Goal: Information Seeking & Learning: Compare options

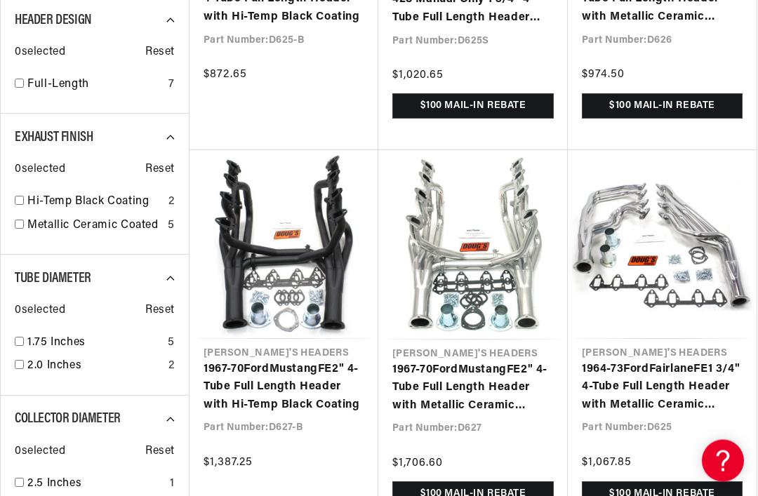
scroll to position [503, 0]
click at [497, 378] on link "1967-70 Ford Mustang FE 2" 4-Tube Full Length Header with Metallic Ceramic Coat…" at bounding box center [472, 388] width 161 height 54
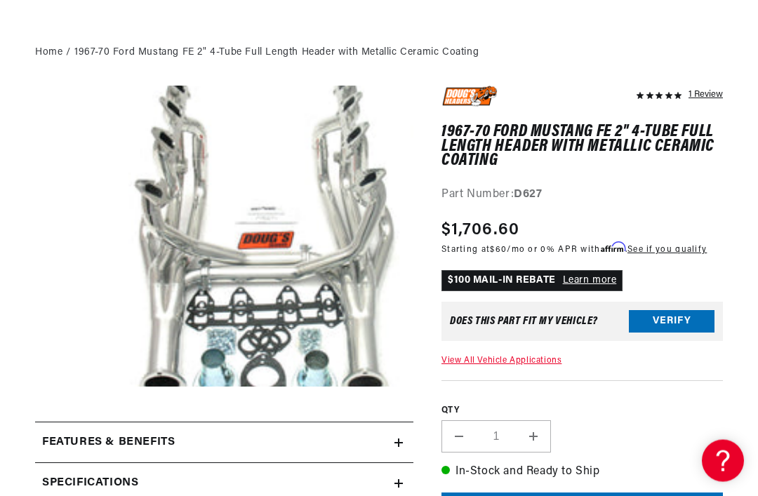
scroll to position [170, 0]
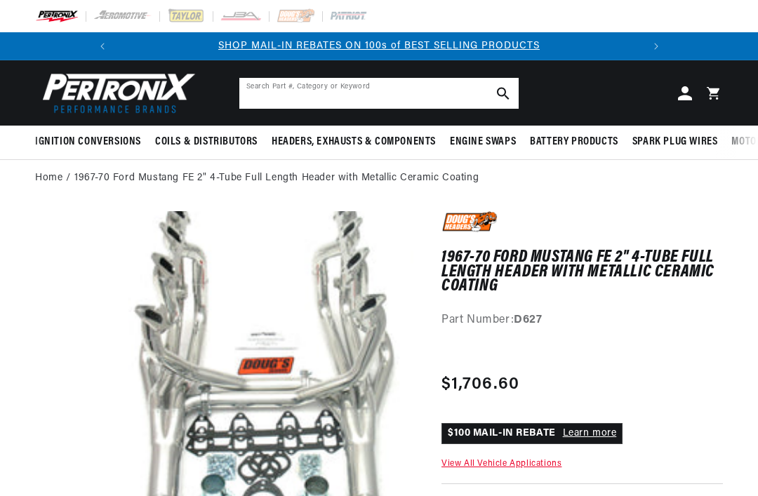
click at [422, 85] on input "Search Part #, Category or Keyword" at bounding box center [378, 93] width 279 height 31
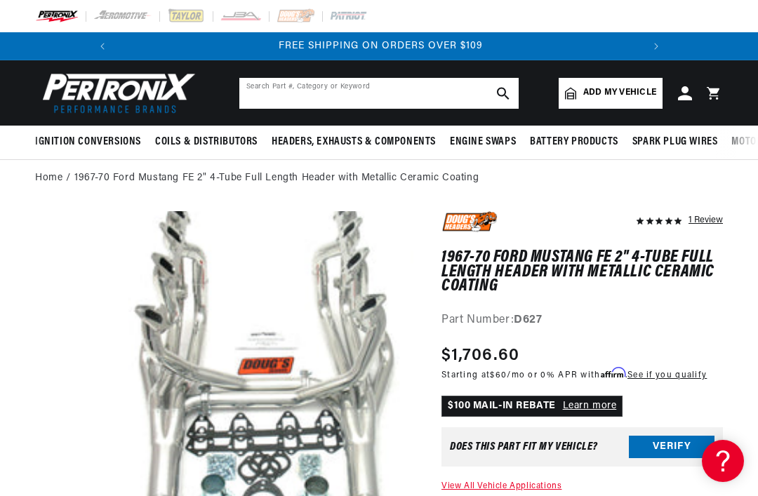
click at [408, 87] on input "text" at bounding box center [378, 93] width 279 height 31
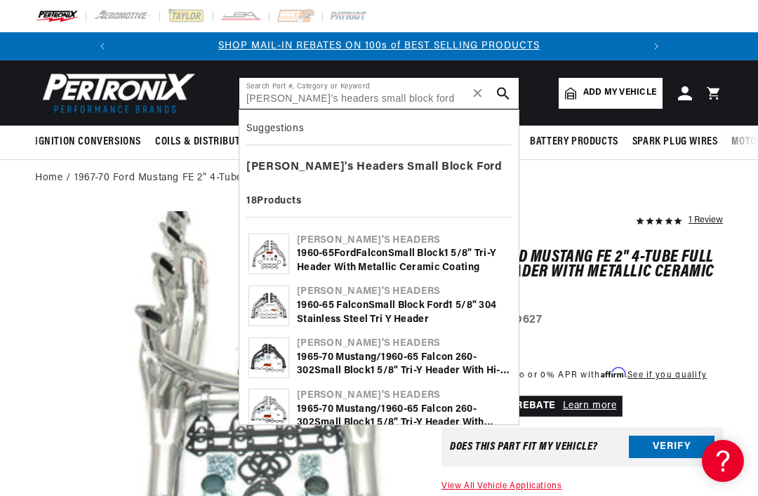
type input "[PERSON_NAME]’s headers small block ford"
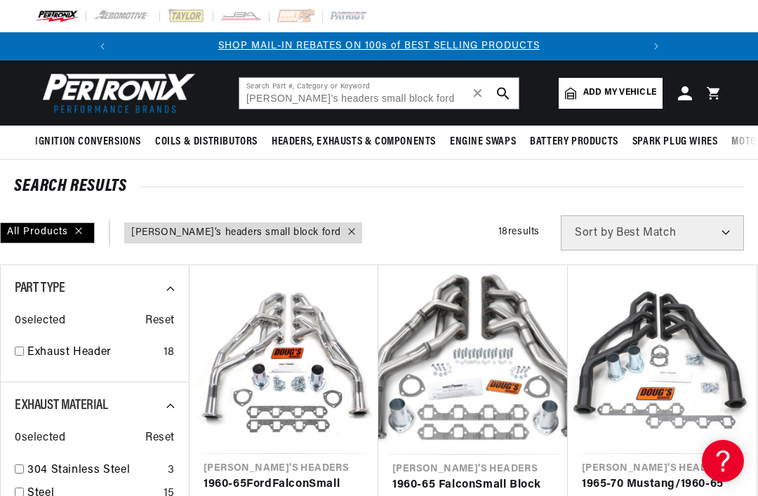
scroll to position [0, 524]
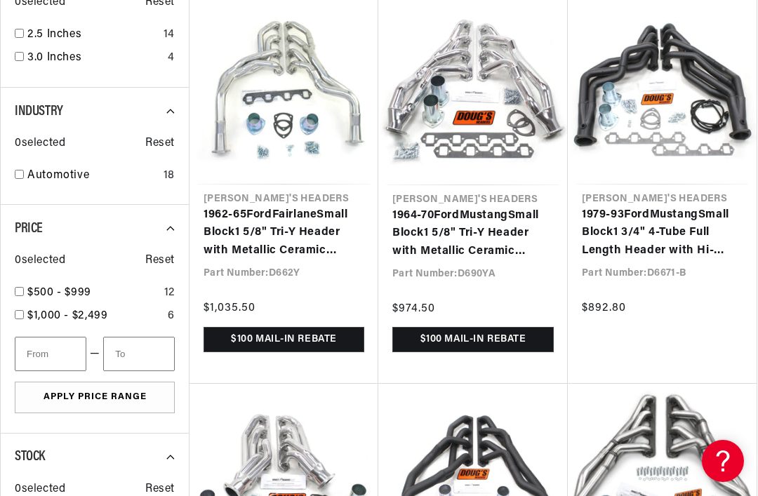
scroll to position [0, 524]
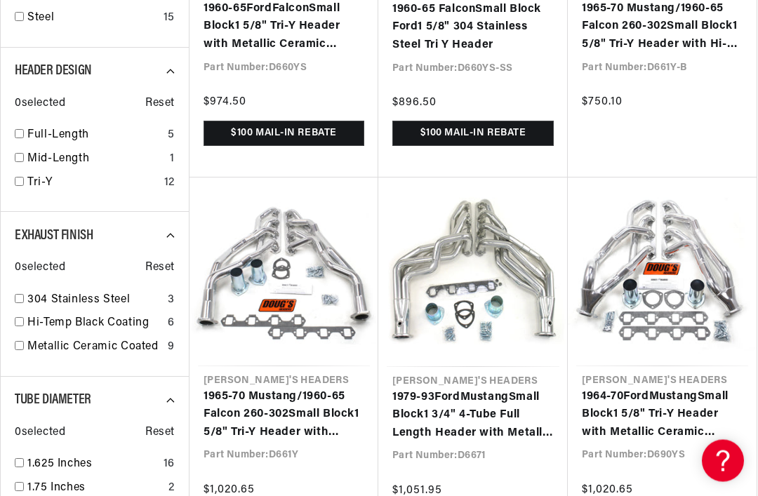
scroll to position [492, 0]
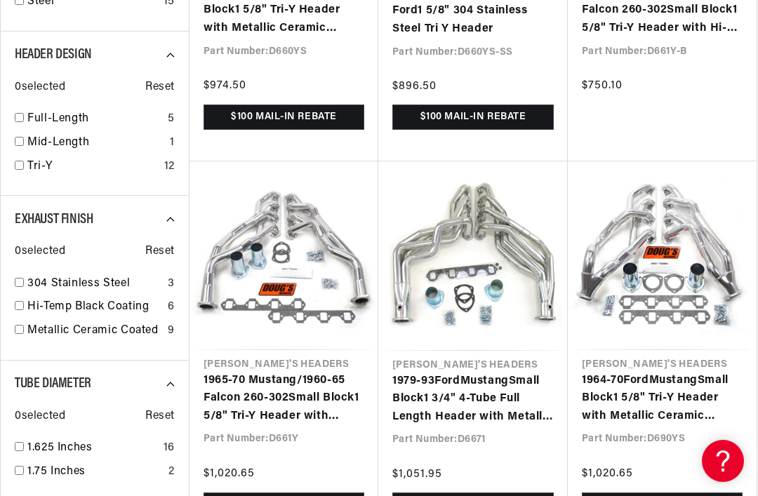
click at [681, 415] on link "1964-70 Ford Mustang Small Block 1 5/8" Tri-Y Header with Metallic Ceramic Coat…" at bounding box center [662, 399] width 161 height 54
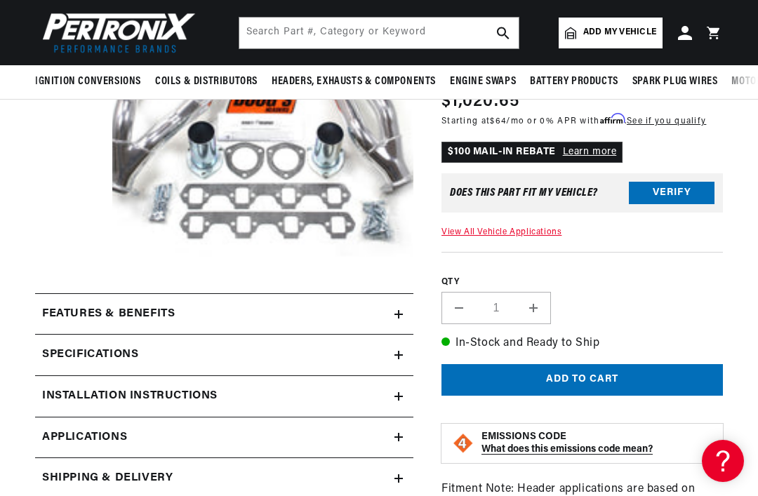
scroll to position [251, 0]
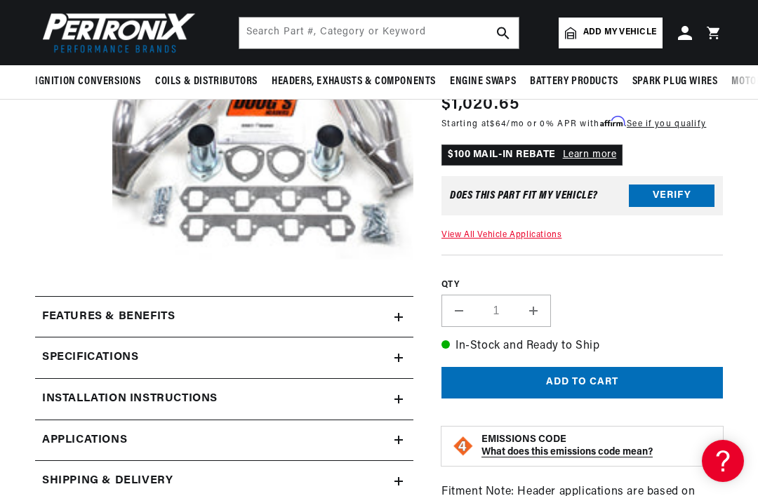
click at [397, 313] on icon at bounding box center [398, 317] width 8 height 8
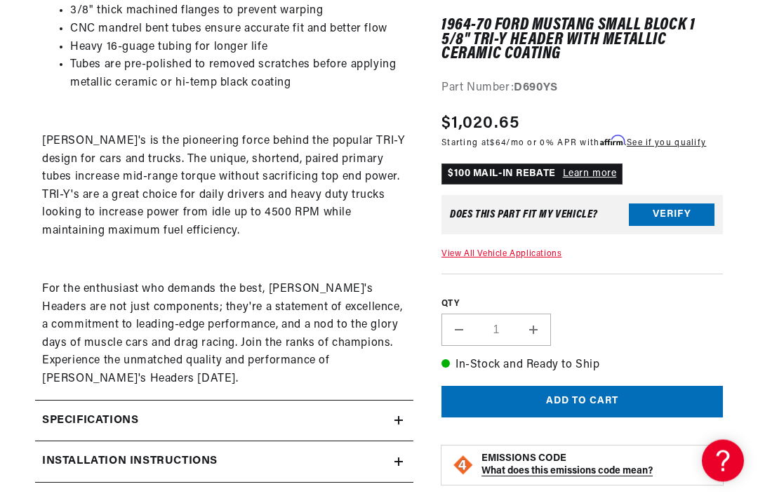
scroll to position [597, 0]
click at [402, 401] on summary "Specifications" at bounding box center [224, 421] width 378 height 41
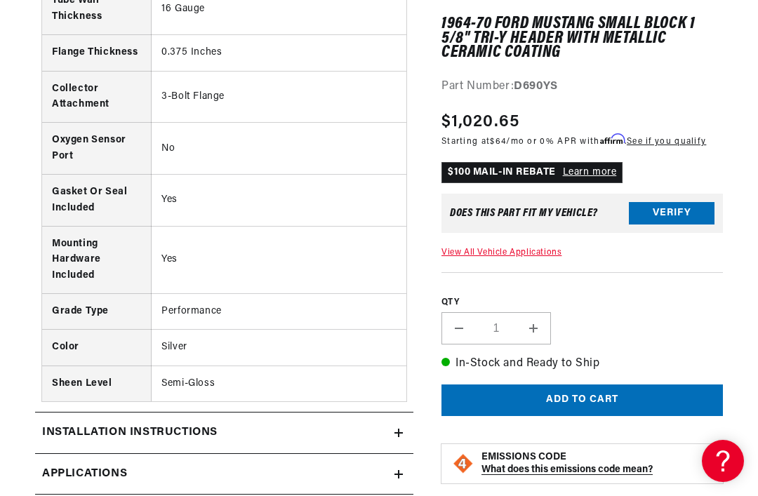
scroll to position [0, 0]
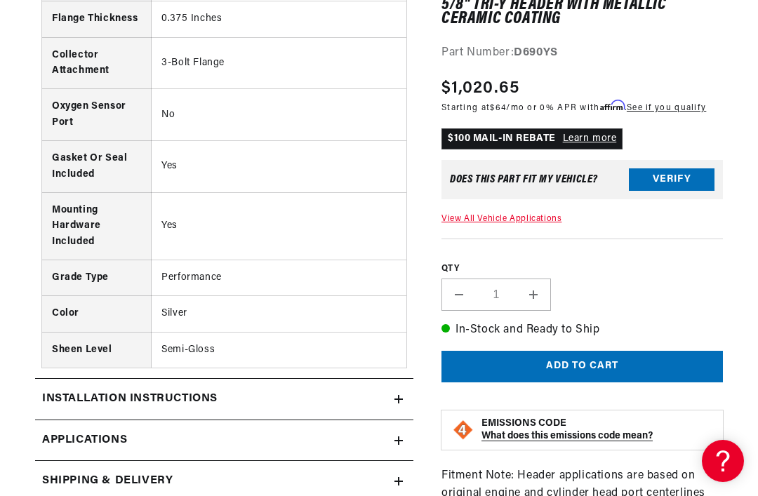
click at [404, 420] on link "Applications" at bounding box center [224, 440] width 378 height 41
